Goal: Obtain resource: Obtain resource

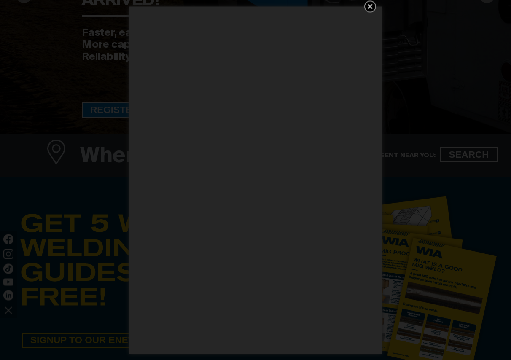
scroll to position [215, 0]
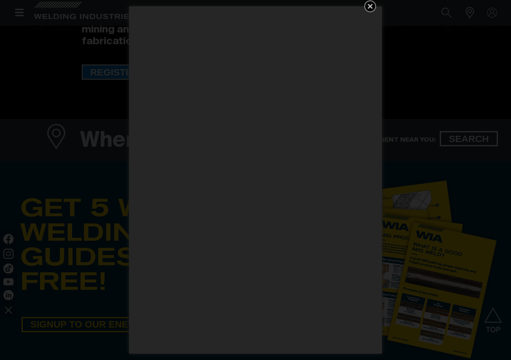
click at [371, 5] on icon "Get 5 WIA Welding Guides Free!" at bounding box center [370, 6] width 5 height 5
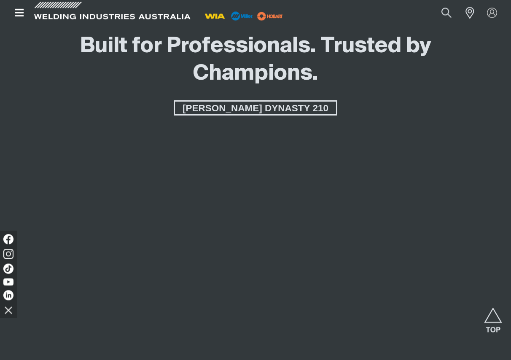
scroll to position [0, 0]
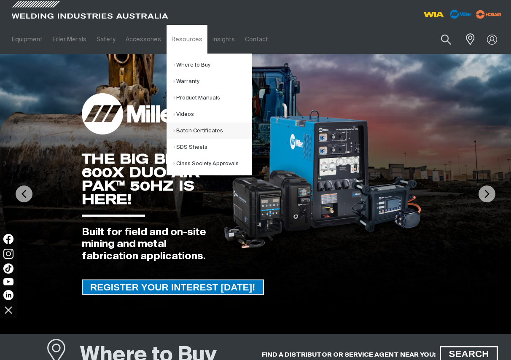
click at [175, 131] on link "Batch Certificates" at bounding box center [212, 131] width 78 height 16
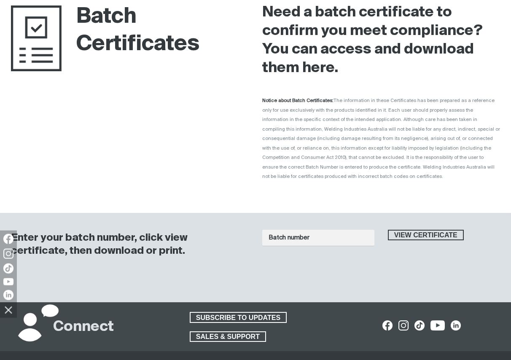
scroll to position [172, 0]
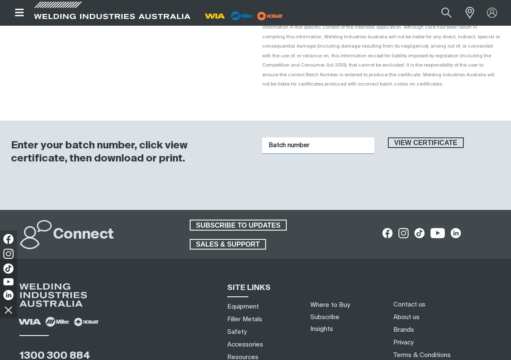
click at [274, 146] on input "Batch number" at bounding box center [318, 146] width 112 height 16
type input "1016456"
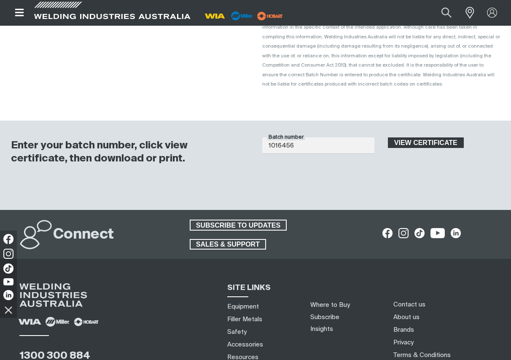
click at [424, 144] on span "View certificate" at bounding box center [426, 143] width 74 height 11
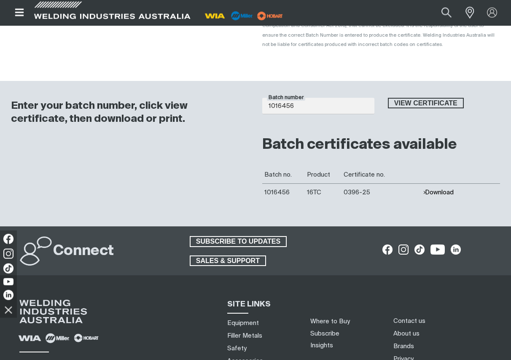
scroll to position [258, 0]
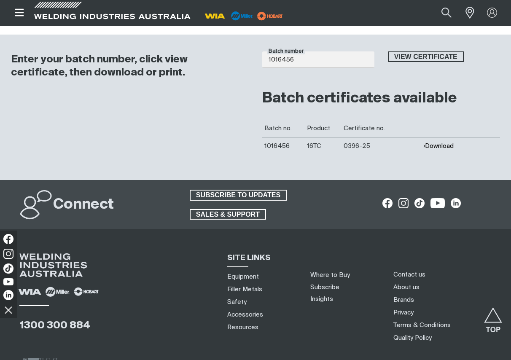
click at [439, 148] on button "Download" at bounding box center [438, 146] width 31 height 7
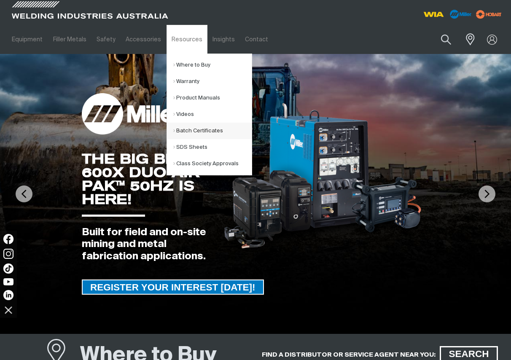
click at [188, 131] on link "Batch Certificates" at bounding box center [212, 131] width 78 height 16
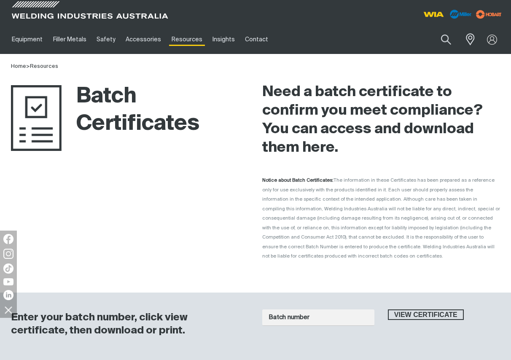
scroll to position [172, 0]
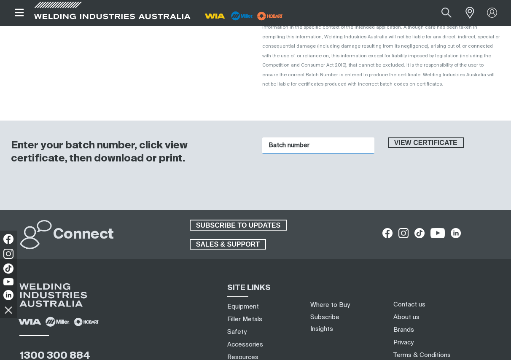
drag, startPoint x: 273, startPoint y: 146, endPoint x: 293, endPoint y: 152, distance: 20.7
click at [273, 146] on input "Batch number" at bounding box center [318, 146] width 112 height 16
type input "1016862"
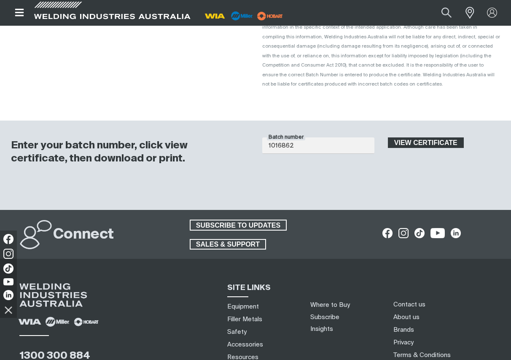
click at [413, 144] on span "View certificate" at bounding box center [426, 143] width 74 height 11
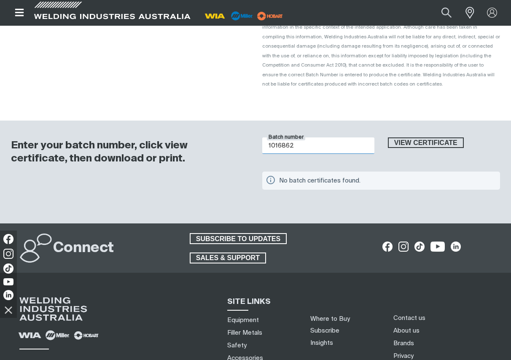
drag, startPoint x: 293, startPoint y: 146, endPoint x: 259, endPoint y: 147, distance: 34.6
click at [266, 147] on input "1016862" at bounding box center [318, 146] width 112 height 16
click at [388, 138] on button "View certificate" at bounding box center [426, 143] width 76 height 11
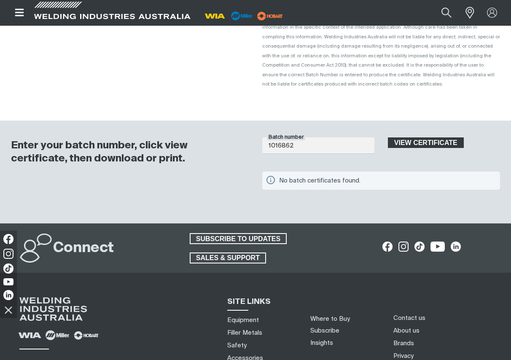
click at [420, 142] on span "View certificate" at bounding box center [426, 143] width 74 height 11
click at [415, 145] on span "View certificate" at bounding box center [426, 143] width 74 height 11
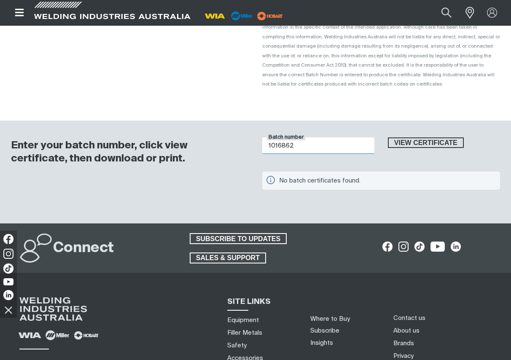
click at [294, 147] on input "1016862" at bounding box center [318, 146] width 112 height 16
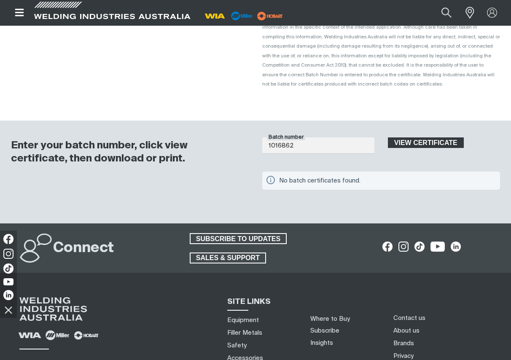
click at [417, 142] on span "View certificate" at bounding box center [426, 143] width 74 height 11
click at [416, 143] on span "View certificate" at bounding box center [426, 143] width 74 height 11
click at [412, 144] on span "View certificate" at bounding box center [426, 143] width 74 height 11
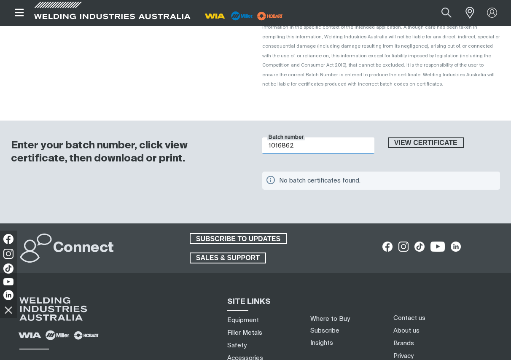
click at [293, 147] on input "1016862" at bounding box center [318, 146] width 112 height 16
type input "1016482"
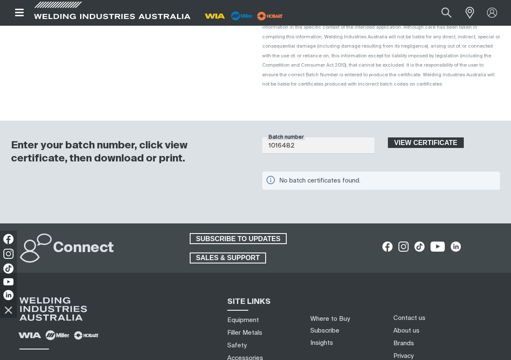
click at [413, 143] on span "View certificate" at bounding box center [426, 143] width 74 height 11
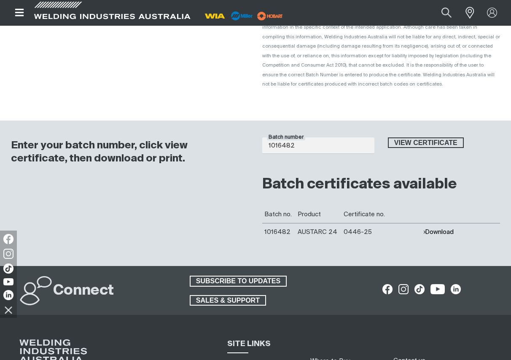
click at [440, 233] on button "Download" at bounding box center [438, 232] width 31 height 7
drag, startPoint x: 297, startPoint y: 148, endPoint x: 240, endPoint y: 140, distance: 57.9
click at [262, 143] on input "1016482" at bounding box center [318, 146] width 112 height 16
type input "1016862"
click at [388, 138] on button "View certificate" at bounding box center [426, 143] width 76 height 11
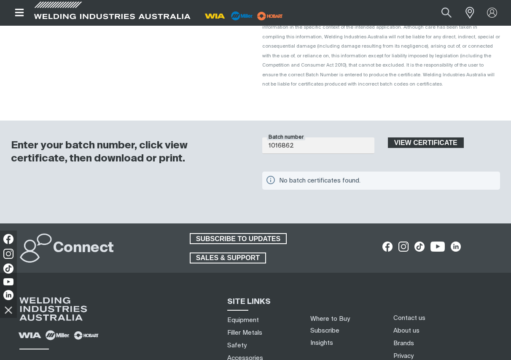
click at [411, 143] on span "View certificate" at bounding box center [426, 143] width 74 height 11
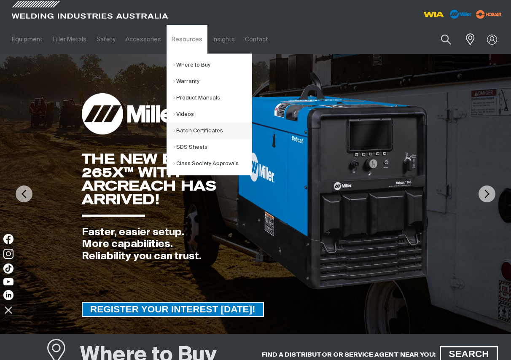
click at [190, 129] on link "Batch Certificates" at bounding box center [212, 131] width 78 height 16
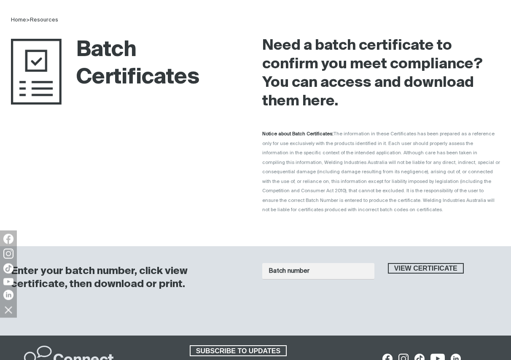
scroll to position [215, 0]
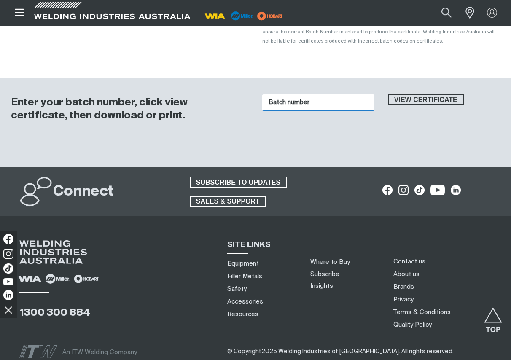
click at [284, 103] on input "Batch number" at bounding box center [318, 102] width 112 height 16
